Goal: Transaction & Acquisition: Purchase product/service

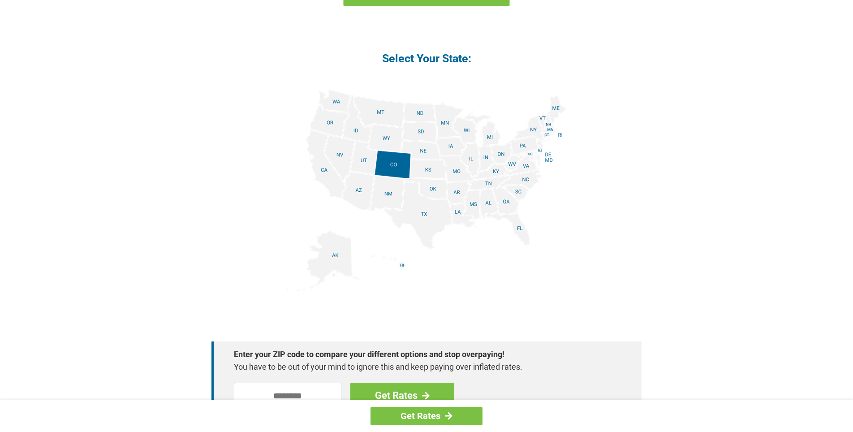
scroll to position [1120, 0]
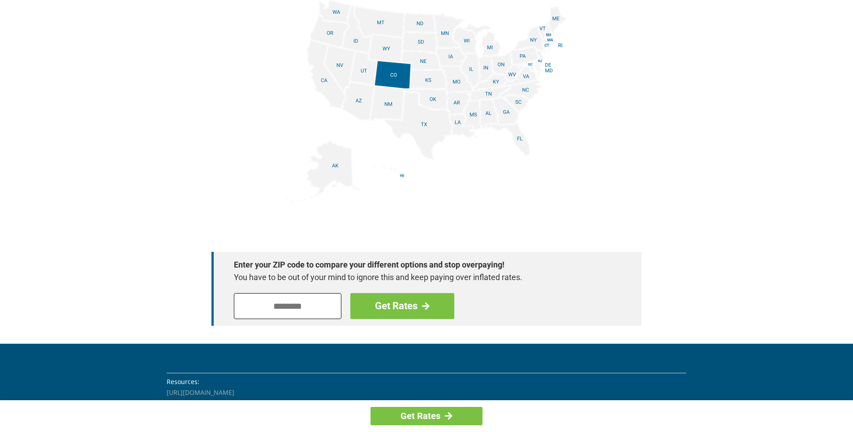
click at [283, 304] on input "tel" at bounding box center [287, 306] width 107 height 26
type input "*****"
click at [401, 306] on link "Get Rates" at bounding box center [402, 306] width 104 height 26
